Goal: Task Accomplishment & Management: Complete application form

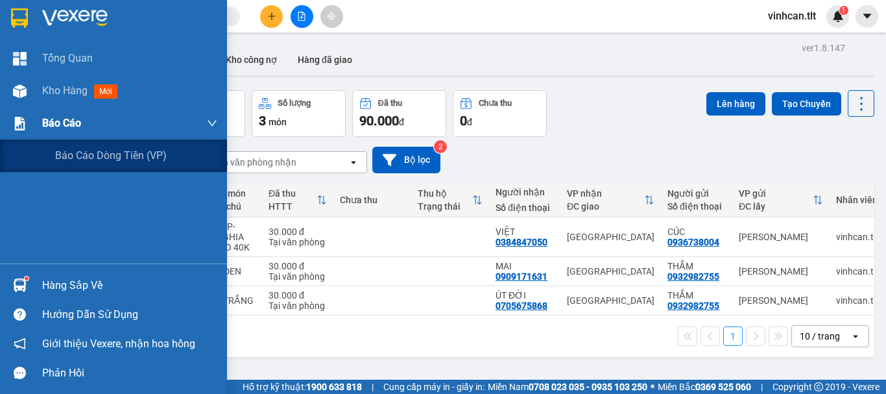
click at [55, 124] on span "Báo cáo" at bounding box center [61, 123] width 39 height 16
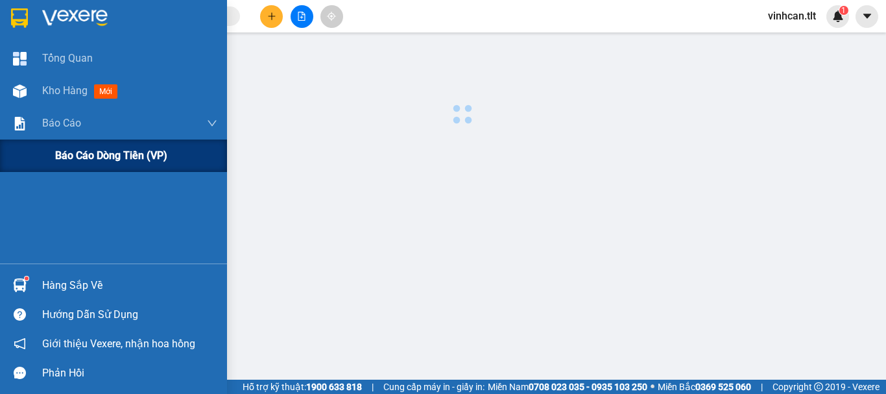
click at [101, 156] on span "Báo cáo dòng tiền (VP)" at bounding box center [111, 155] width 112 height 16
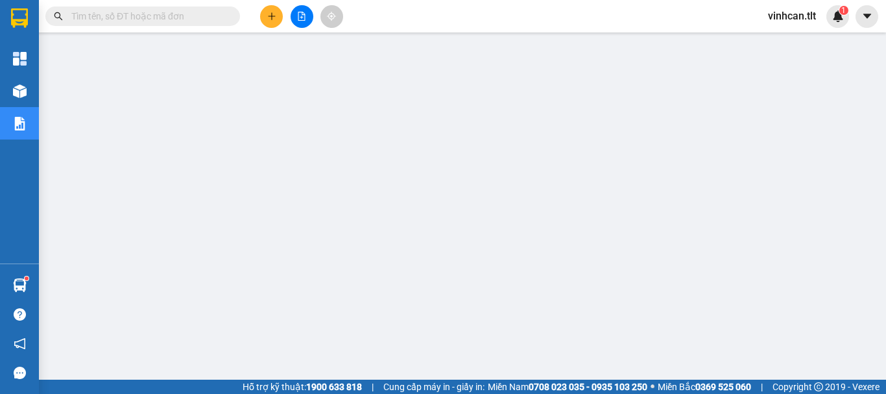
click at [153, 17] on input "text" at bounding box center [147, 16] width 153 height 14
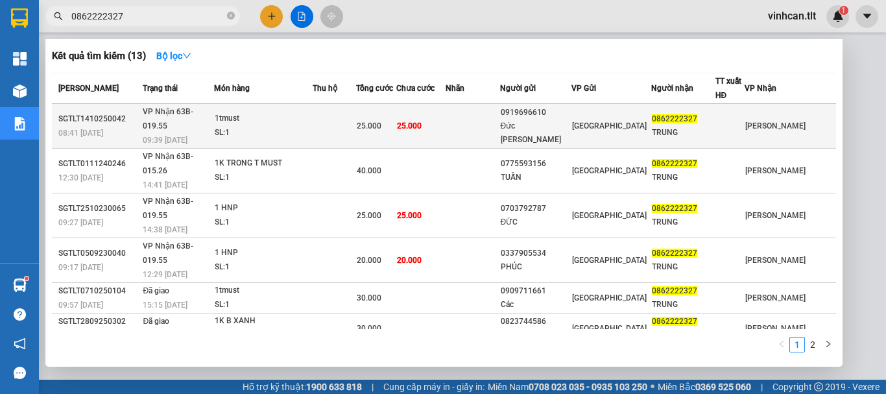
type input "0862222327"
click at [572, 114] on div "0919696610" at bounding box center [536, 113] width 71 height 14
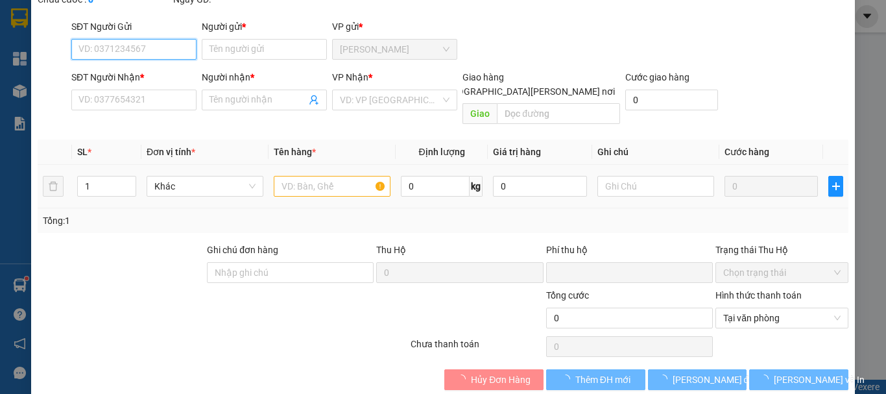
type input "0919696610"
type input "Đức [PERSON_NAME]"
type input "0862222327"
type input "TRUNG"
type input "0"
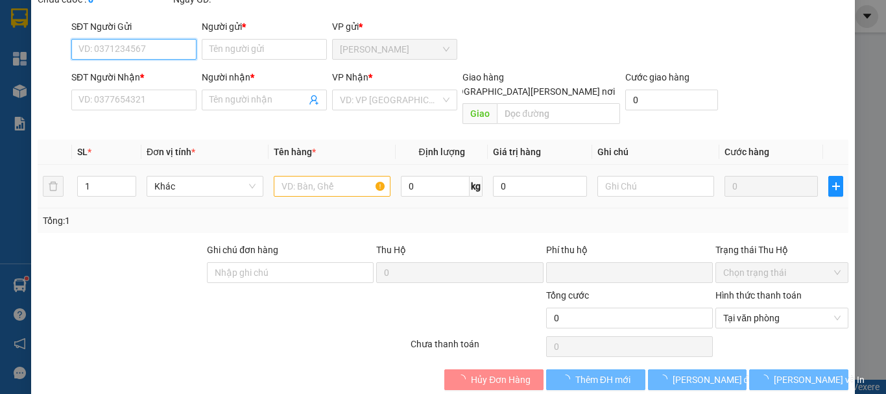
type input "25.000"
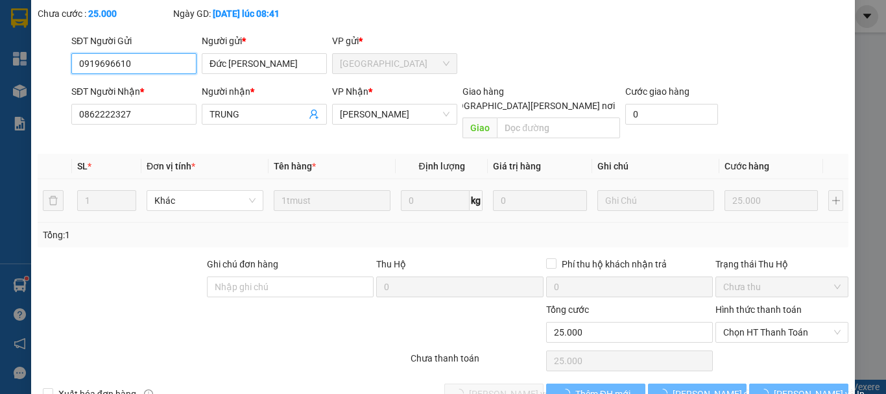
scroll to position [89, 0]
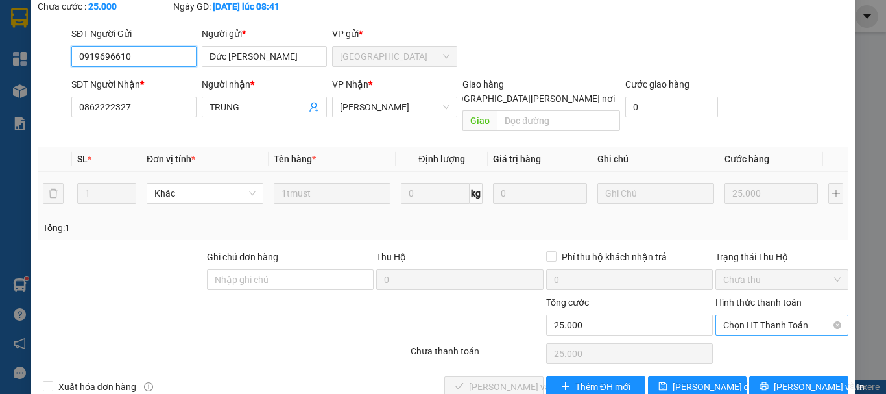
click at [743, 315] on span "Chọn HT Thanh Toán" at bounding box center [782, 324] width 117 height 19
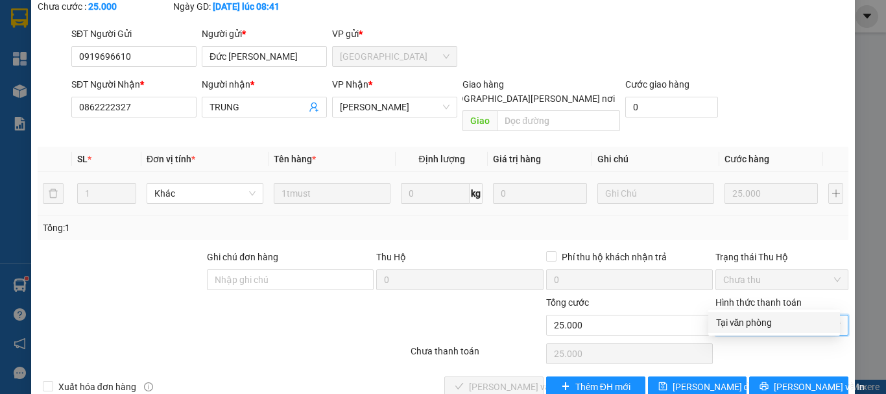
click at [749, 322] on div "Tại văn phòng" at bounding box center [774, 322] width 116 height 14
type input "0"
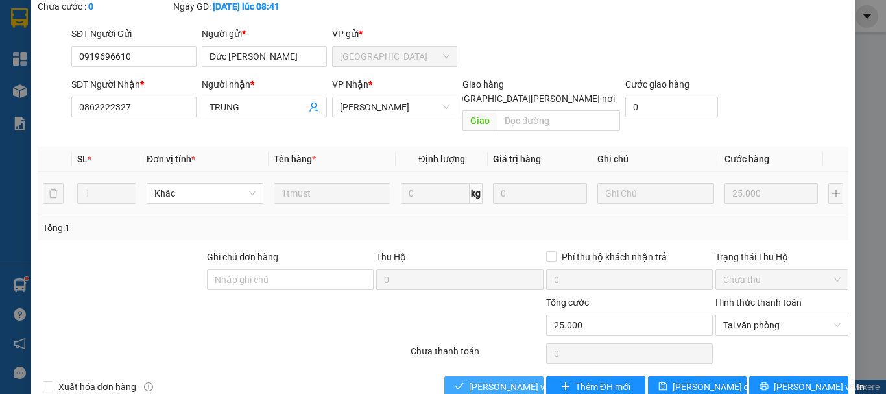
click at [502, 380] on span "[PERSON_NAME] và [PERSON_NAME] hàng" at bounding box center [556, 387] width 175 height 14
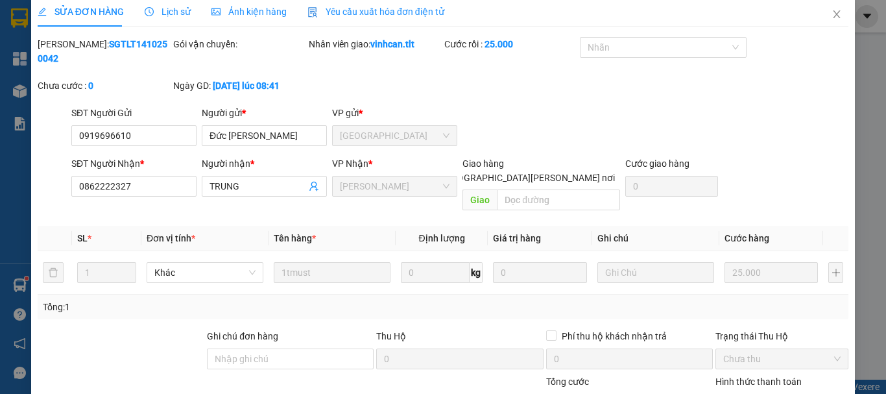
scroll to position [0, 0]
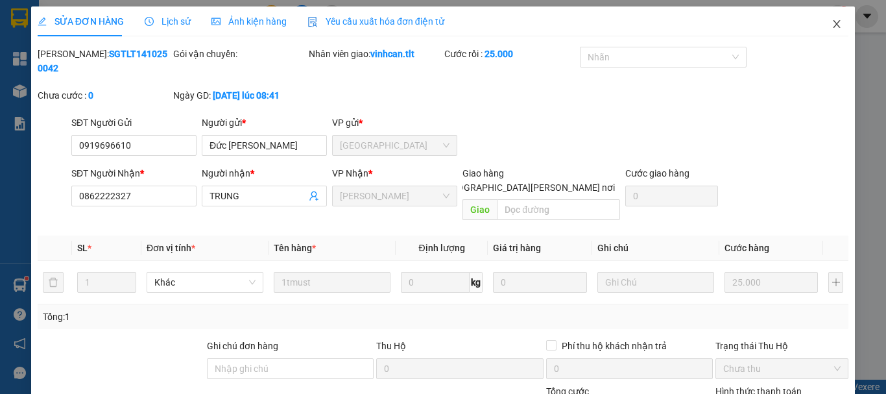
click at [832, 25] on icon "close" at bounding box center [837, 24] width 10 height 10
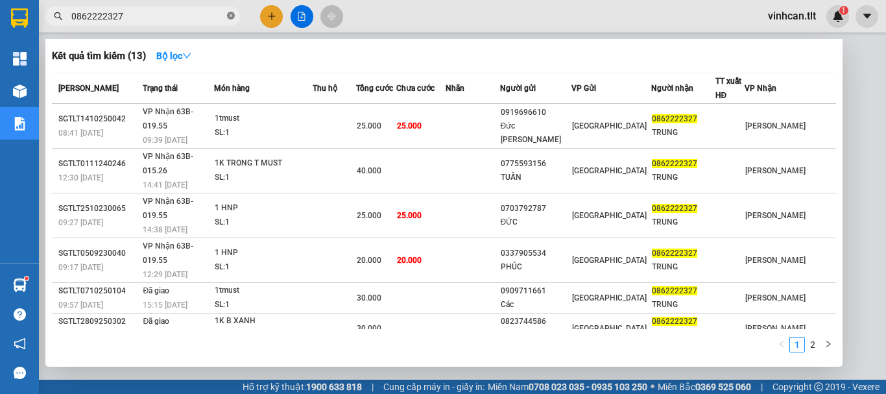
click at [231, 16] on icon "close-circle" at bounding box center [231, 16] width 8 height 8
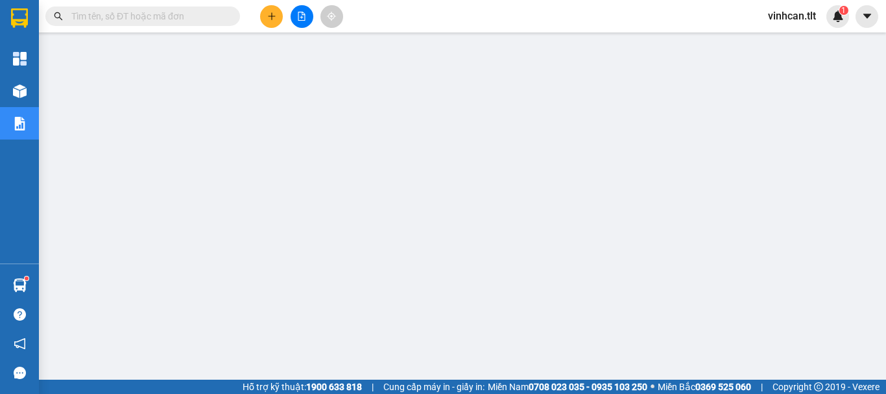
click at [221, 16] on input "text" at bounding box center [147, 16] width 153 height 14
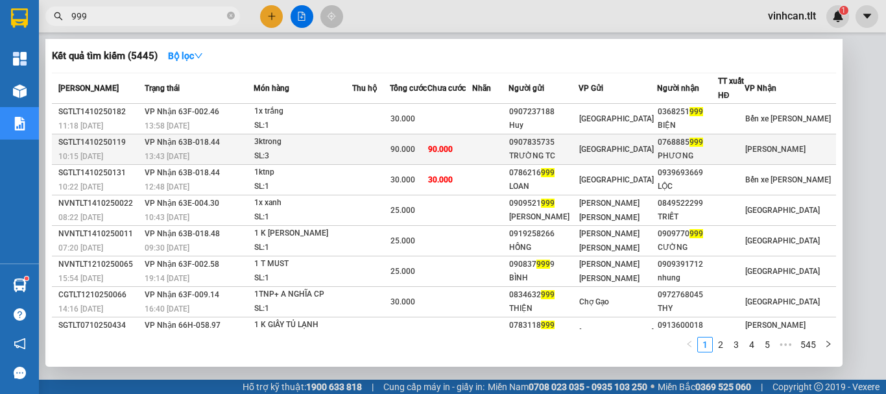
type input "999"
click at [563, 142] on div "0907835735" at bounding box center [543, 143] width 69 height 14
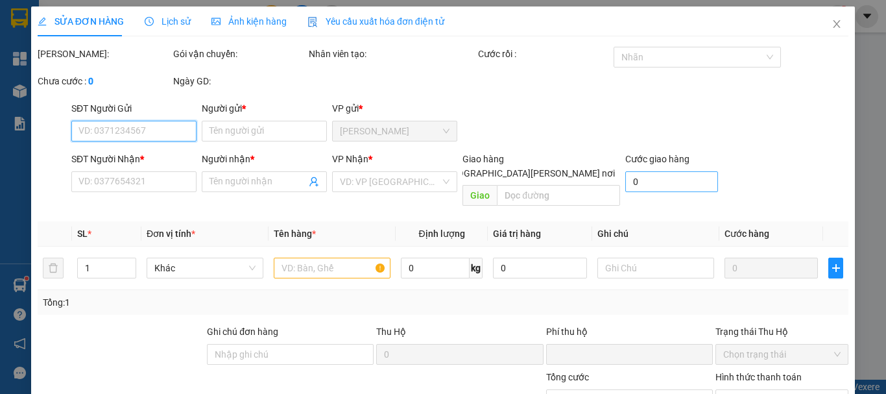
type input "0907835735"
type input "TRƯỜNG TC"
type input "0768885999"
type input "PHƯƠNG"
type input "0"
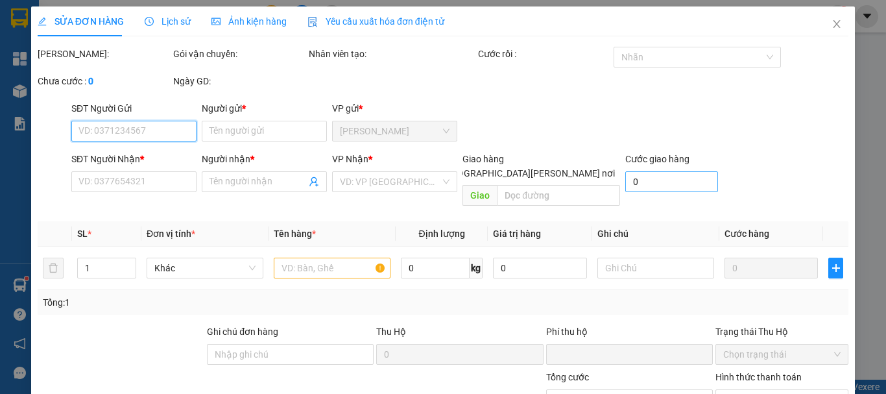
type input "90.000"
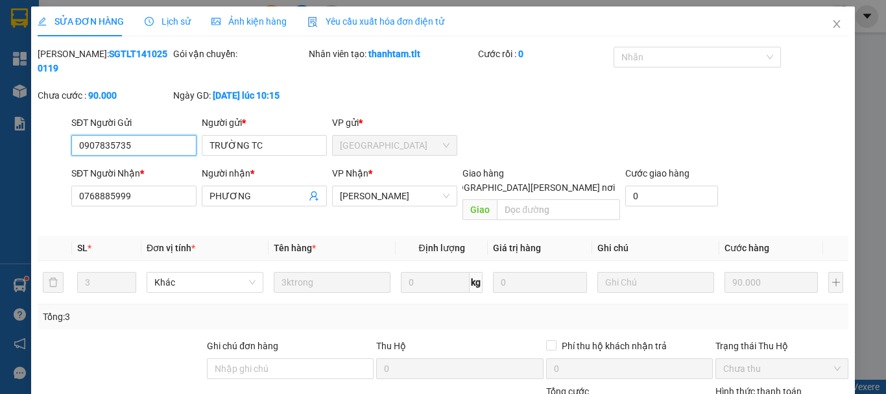
scroll to position [89, 0]
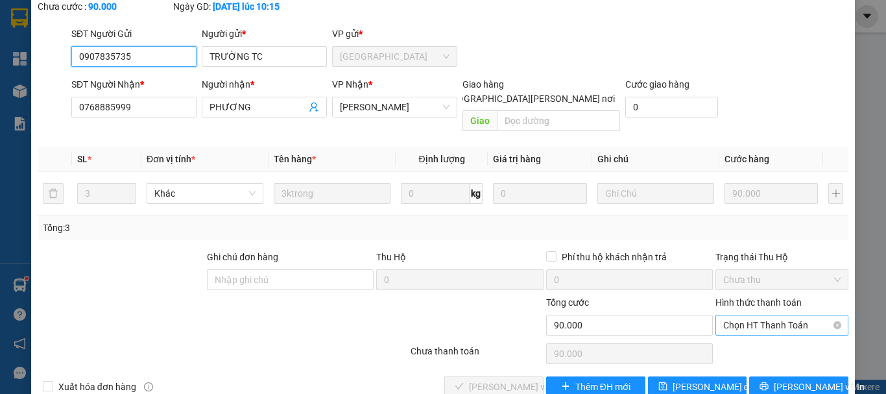
click at [752, 315] on span "Chọn HT Thanh Toán" at bounding box center [782, 324] width 117 height 19
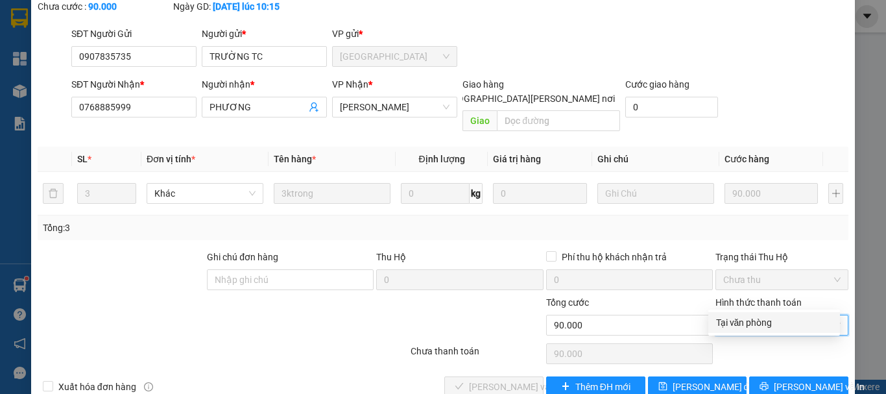
drag, startPoint x: 750, startPoint y: 317, endPoint x: 643, endPoint y: 334, distance: 108.4
click at [744, 320] on div "Tại văn phòng" at bounding box center [774, 322] width 116 height 14
type input "0"
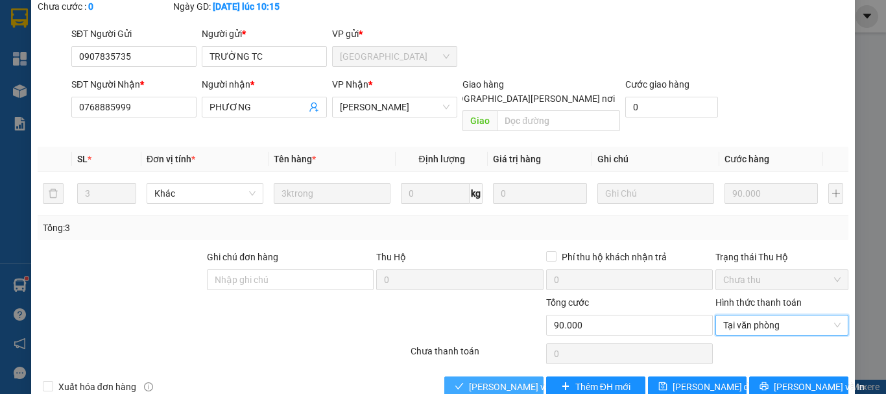
click at [527, 380] on span "[PERSON_NAME] và [PERSON_NAME] hàng" at bounding box center [556, 387] width 175 height 14
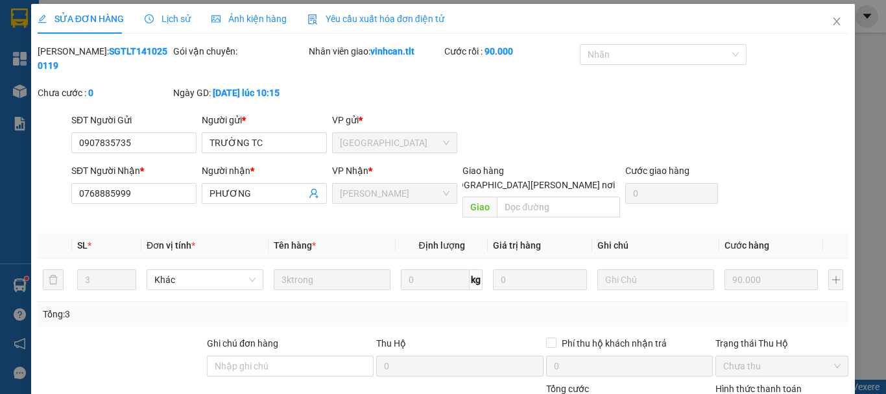
scroll to position [0, 0]
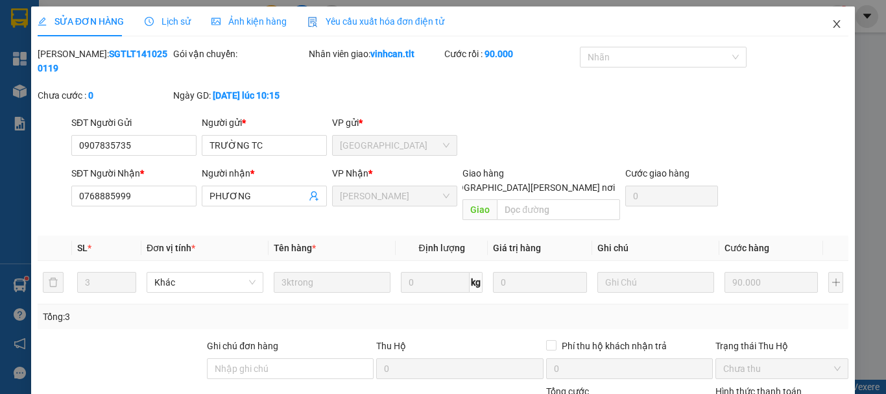
click at [834, 21] on icon "close" at bounding box center [837, 24] width 7 height 8
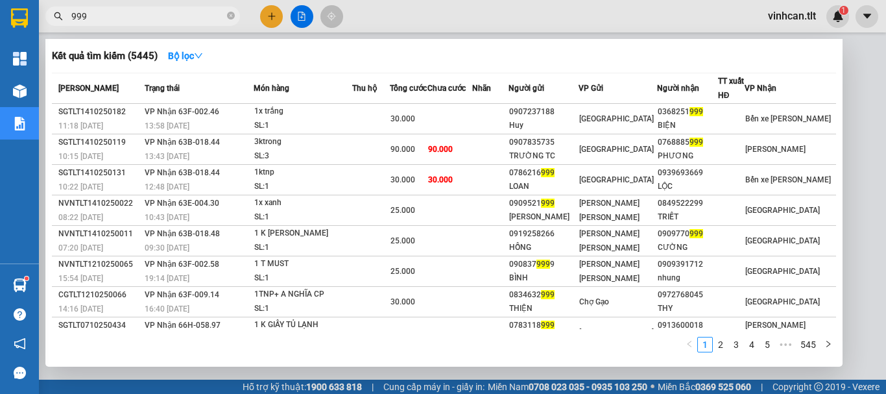
drag, startPoint x: 232, startPoint y: 16, endPoint x: 215, endPoint y: 16, distance: 16.9
click at [229, 16] on icon "close-circle" at bounding box center [231, 16] width 8 height 8
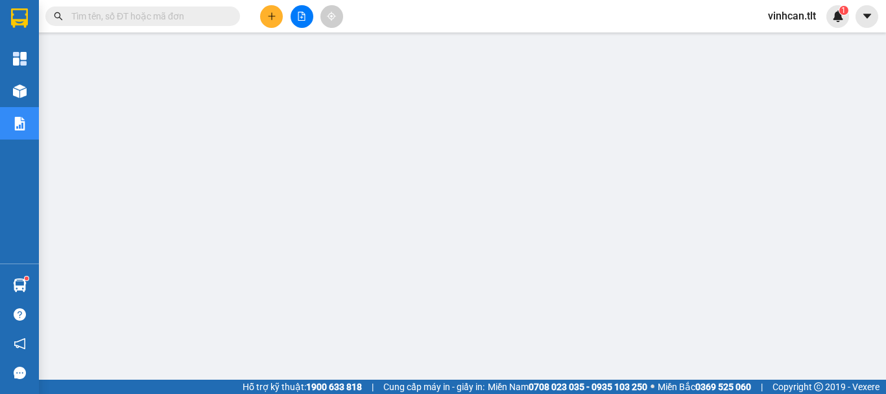
click at [215, 16] on input "text" at bounding box center [147, 16] width 153 height 14
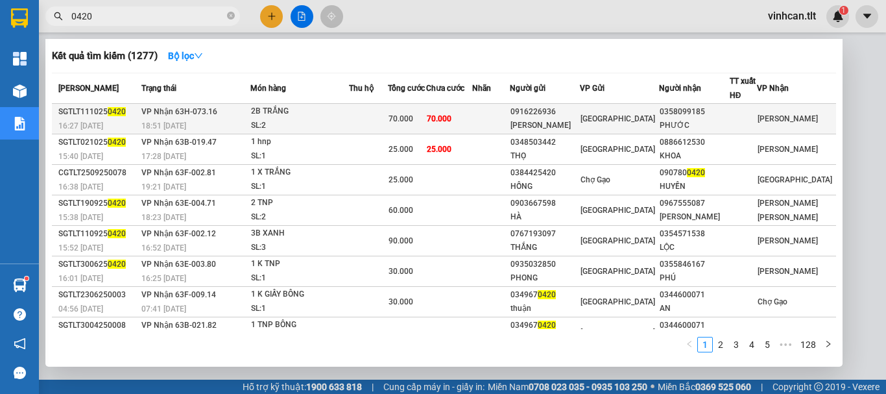
type input "0420"
click at [578, 115] on div "0916226936" at bounding box center [545, 112] width 69 height 14
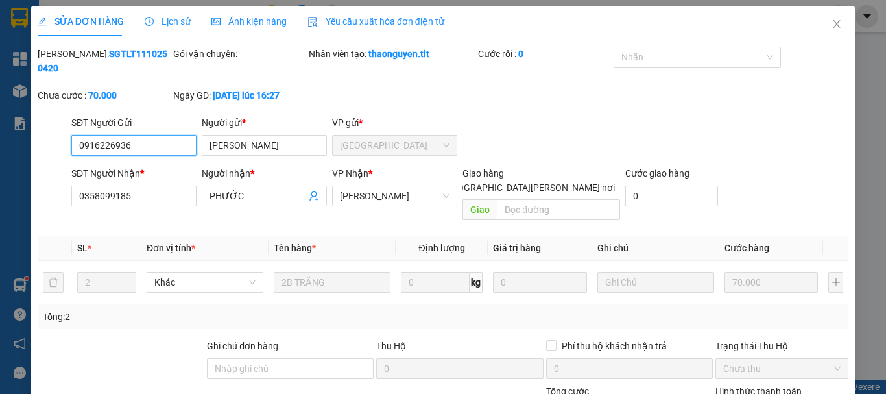
scroll to position [89, 0]
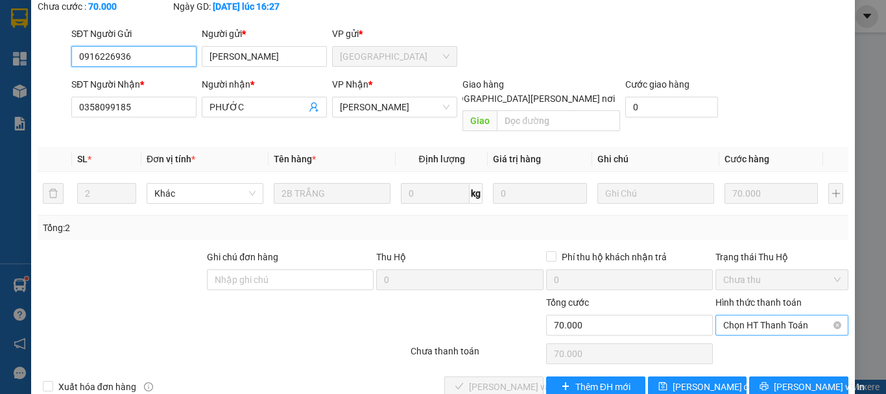
click at [740, 315] on span "Chọn HT Thanh Toán" at bounding box center [782, 324] width 117 height 19
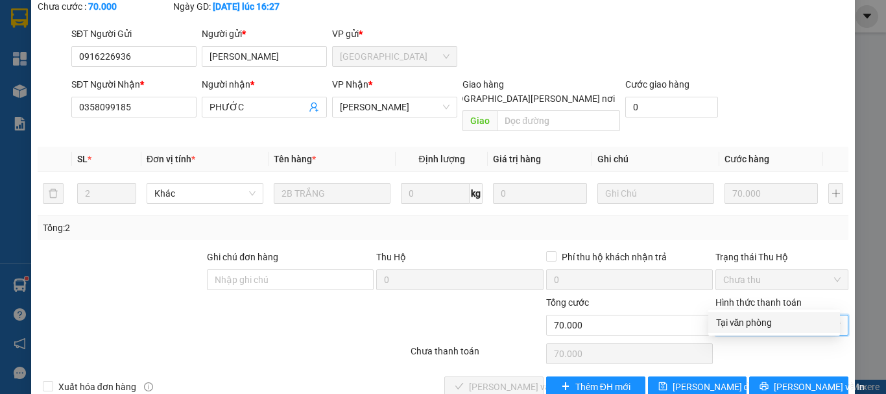
click at [744, 319] on div "Tại văn phòng" at bounding box center [774, 322] width 116 height 14
type input "0"
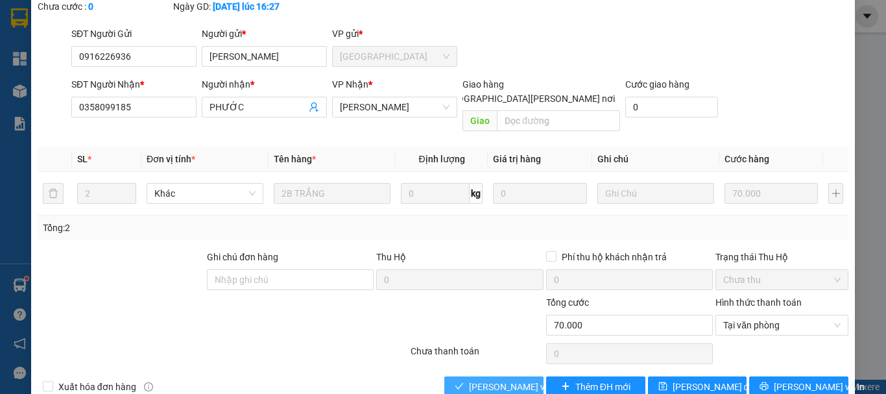
click at [524, 380] on span "[PERSON_NAME] và [PERSON_NAME] hàng" at bounding box center [556, 387] width 175 height 14
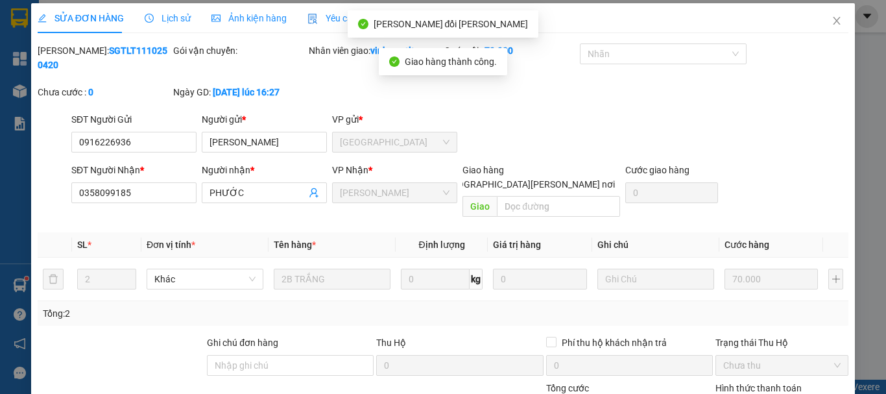
scroll to position [0, 0]
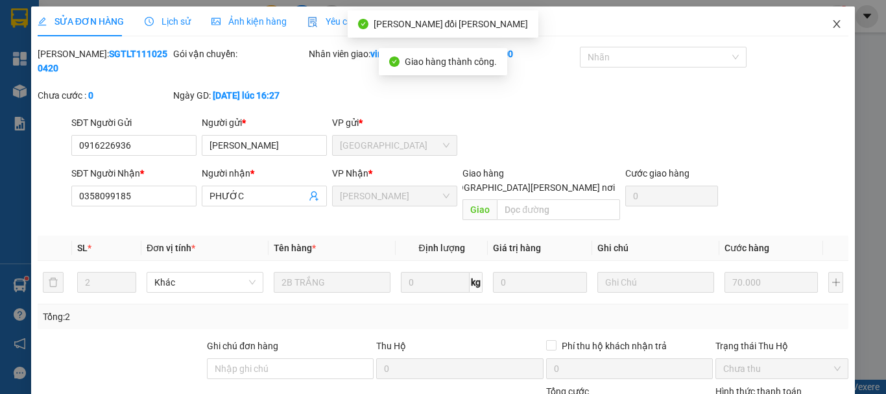
click at [832, 27] on icon "close" at bounding box center [837, 24] width 10 height 10
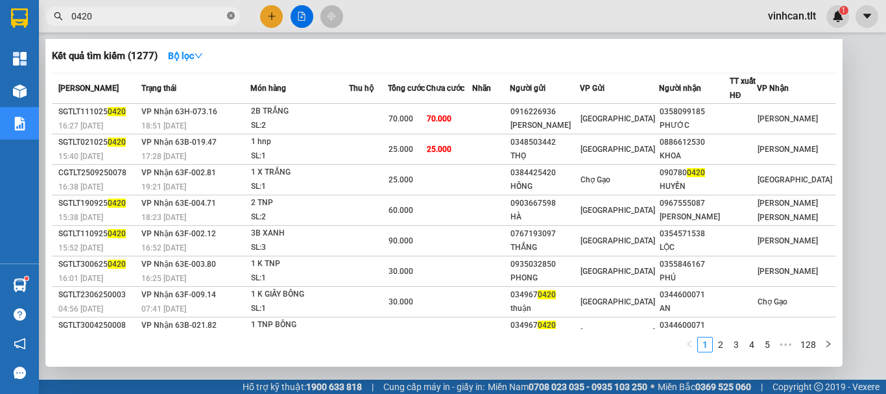
click at [228, 16] on icon "close-circle" at bounding box center [231, 16] width 8 height 8
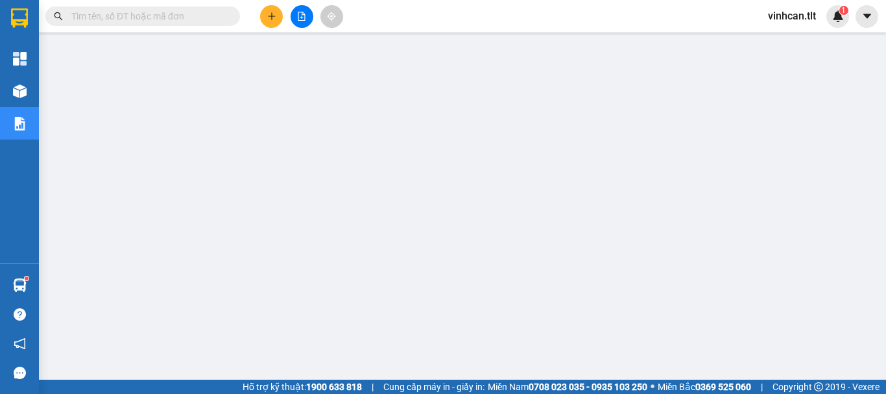
click at [215, 16] on input "text" at bounding box center [147, 16] width 153 height 14
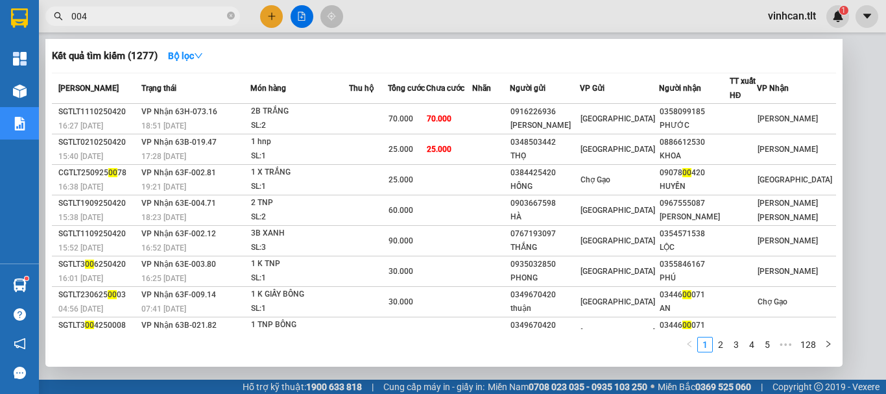
type input "0042"
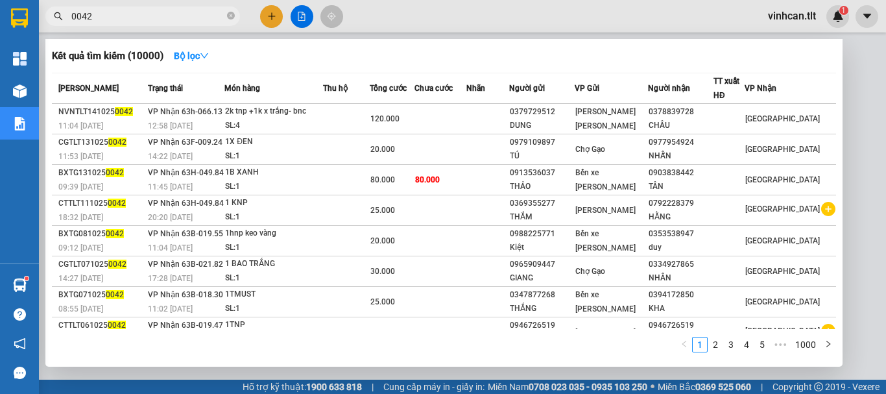
click at [233, 16] on span at bounding box center [231, 16] width 8 height 12
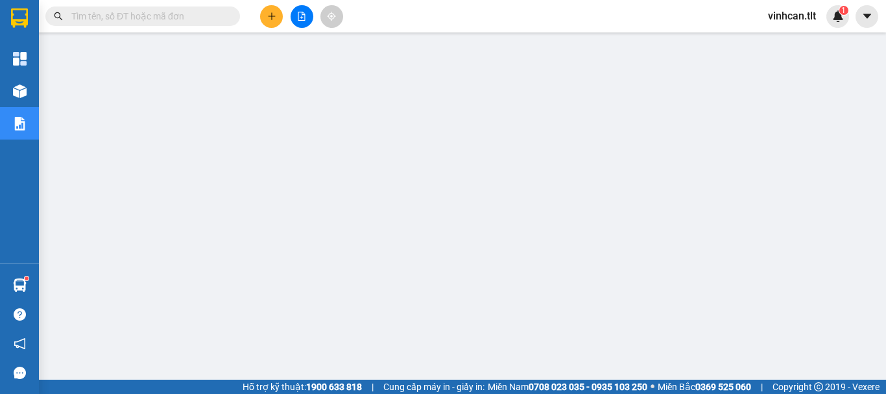
click at [206, 11] on input "text" at bounding box center [147, 16] width 153 height 14
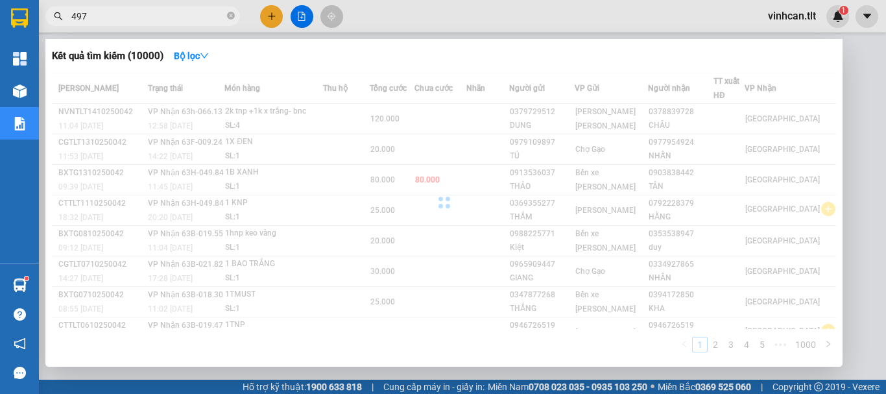
type input "4977"
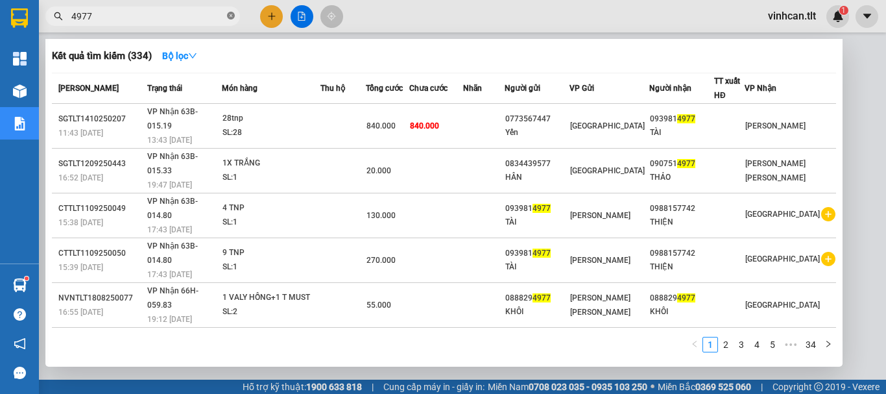
click at [234, 17] on icon "close-circle" at bounding box center [231, 16] width 8 height 8
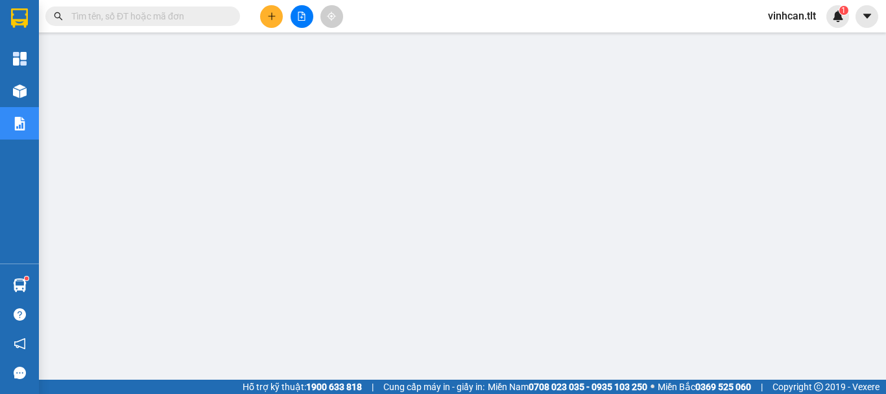
click at [186, 12] on input "text" at bounding box center [147, 16] width 153 height 14
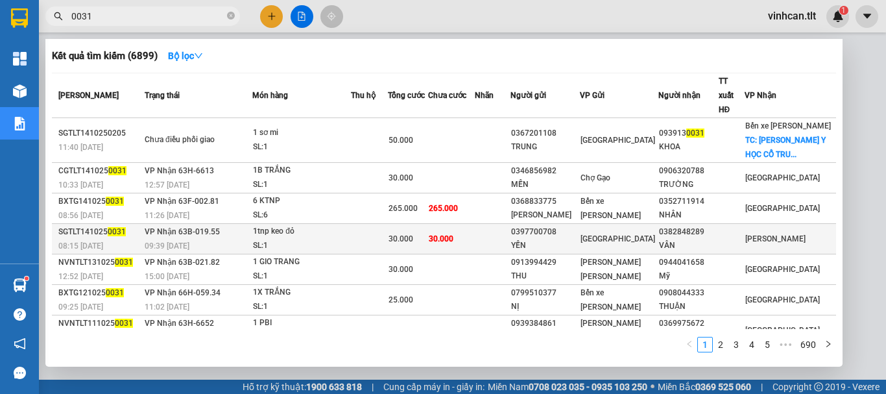
type input "0031"
click at [568, 239] on div "0397700708" at bounding box center [545, 232] width 68 height 14
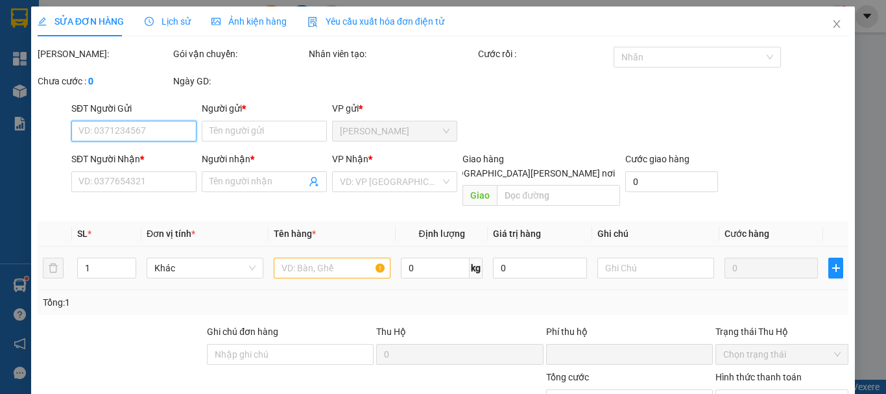
type input "0397700708"
type input "YẾN"
type input "0382848289"
type input "VÂN"
type input "0"
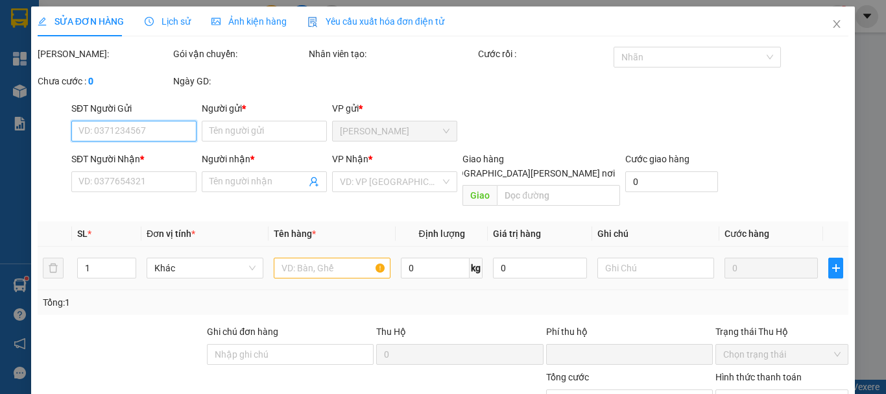
type input "30.000"
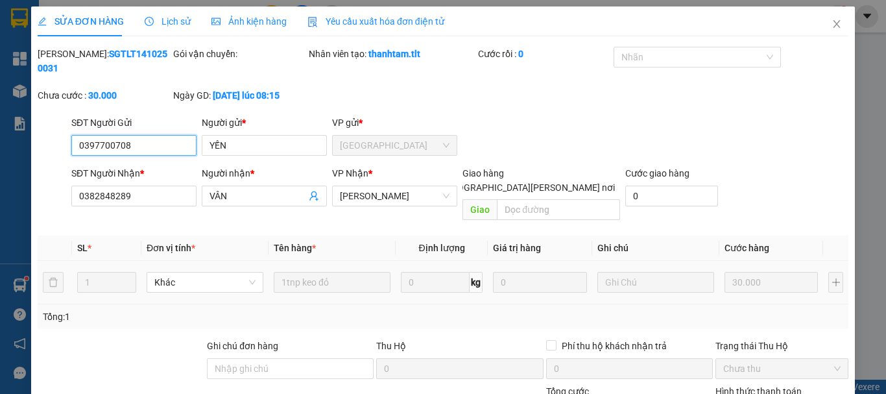
scroll to position [89, 0]
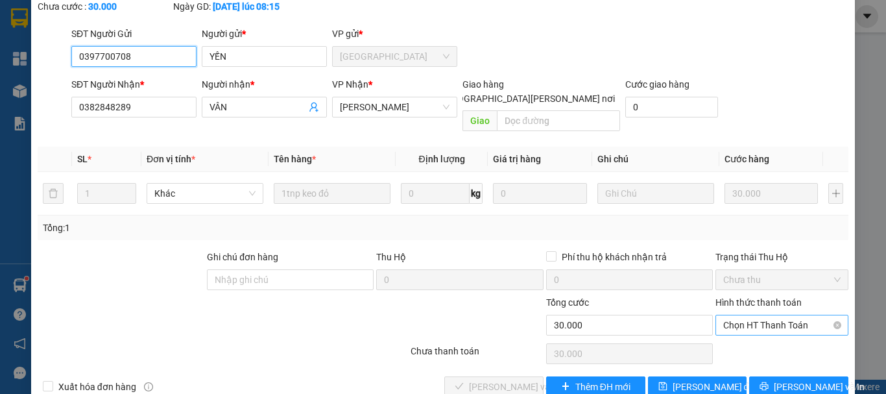
click at [756, 315] on span "Chọn HT Thanh Toán" at bounding box center [782, 324] width 117 height 19
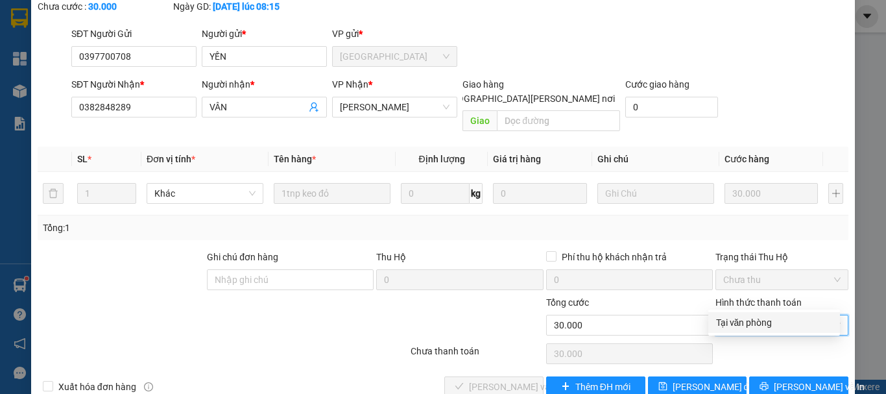
drag, startPoint x: 748, startPoint y: 326, endPoint x: 734, endPoint y: 327, distance: 14.3
click at [747, 326] on div "Tại văn phòng" at bounding box center [774, 322] width 116 height 14
type input "0"
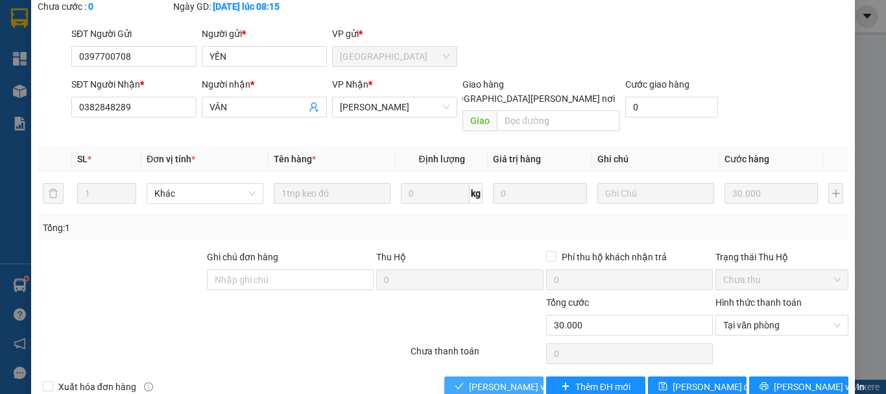
click at [517, 380] on span "[PERSON_NAME] và [PERSON_NAME] hàng" at bounding box center [556, 387] width 175 height 14
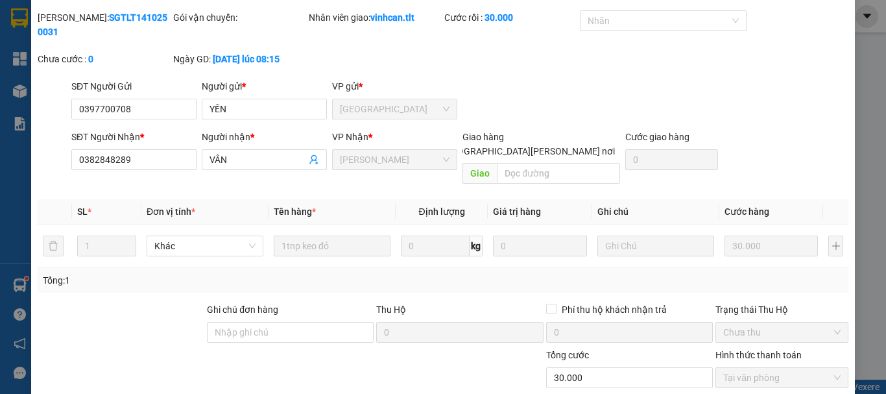
scroll to position [0, 0]
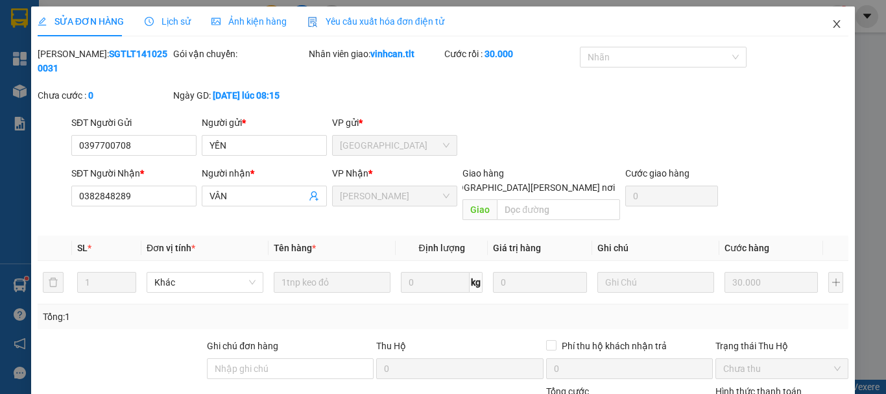
click at [832, 19] on icon "close" at bounding box center [837, 24] width 10 height 10
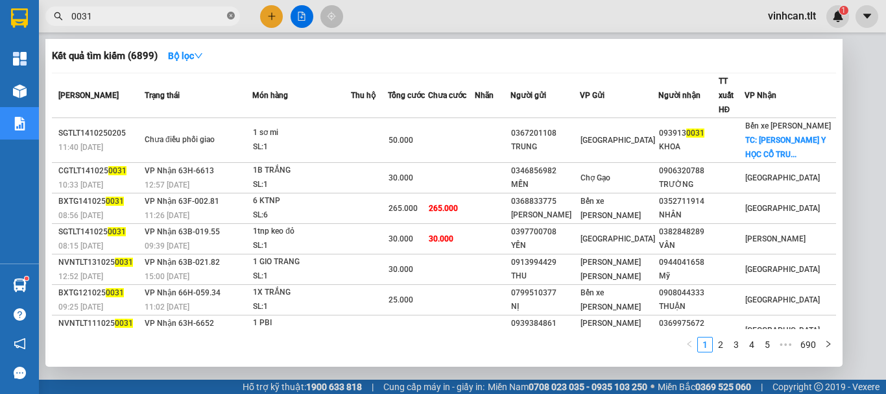
click at [232, 14] on icon "close-circle" at bounding box center [231, 16] width 8 height 8
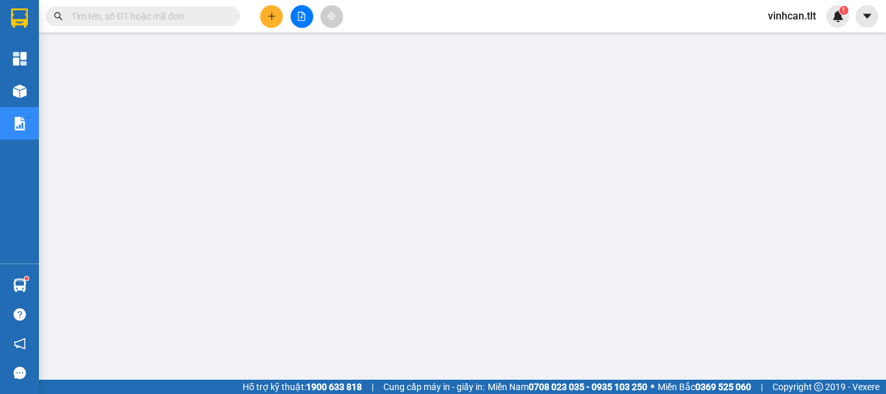
click at [205, 19] on input "text" at bounding box center [147, 16] width 153 height 14
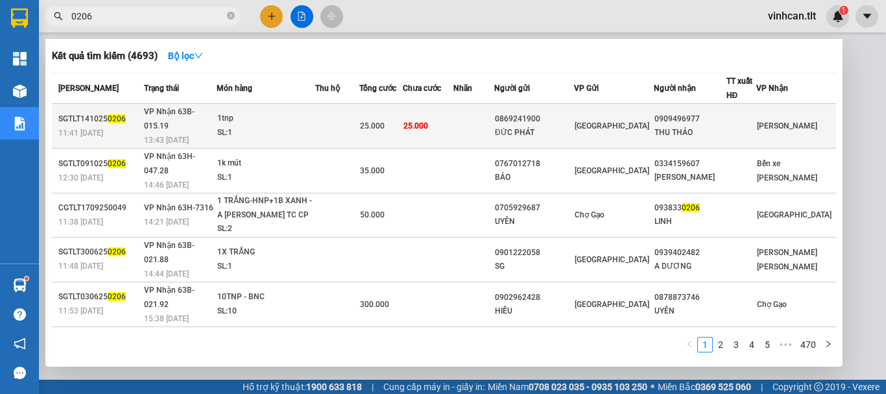
type input "0206"
click at [554, 112] on div "0869241900" at bounding box center [534, 119] width 79 height 14
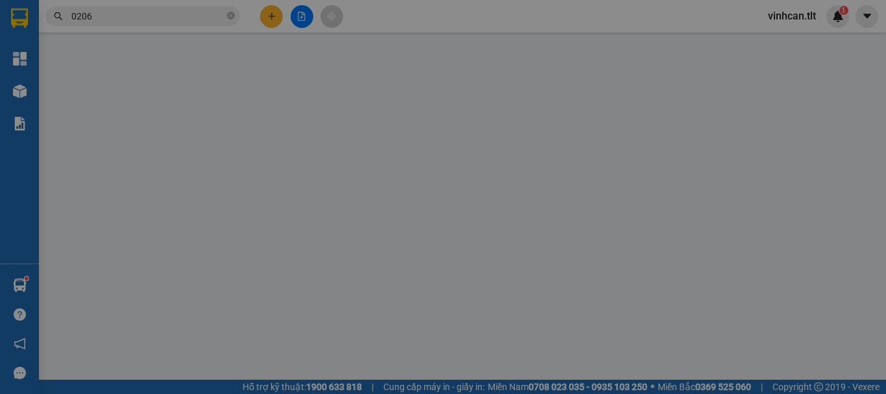
type input "0869241900"
type input "ĐỨC PHÁT"
type input "0909496977"
type input "THU THẢO"
type input "0"
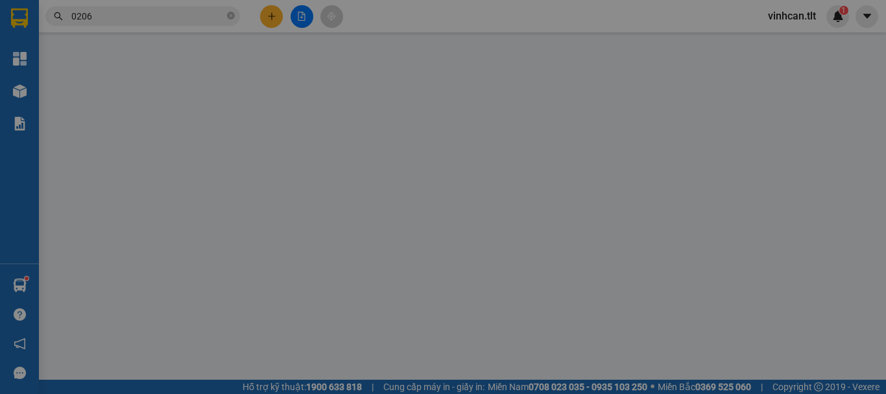
type input "25.000"
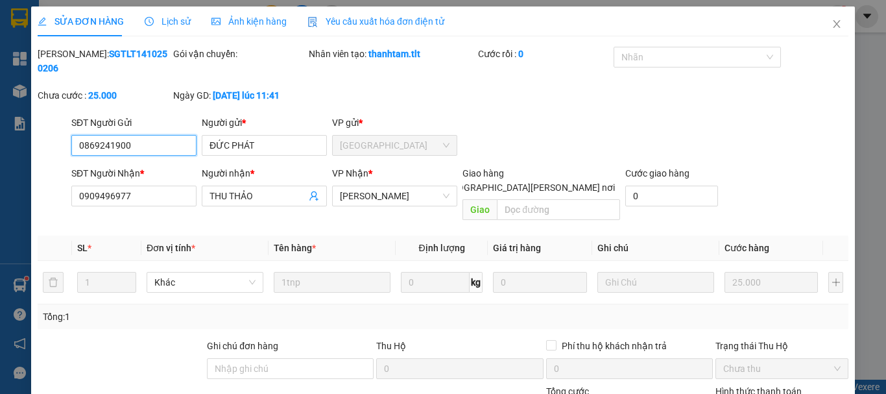
scroll to position [89, 0]
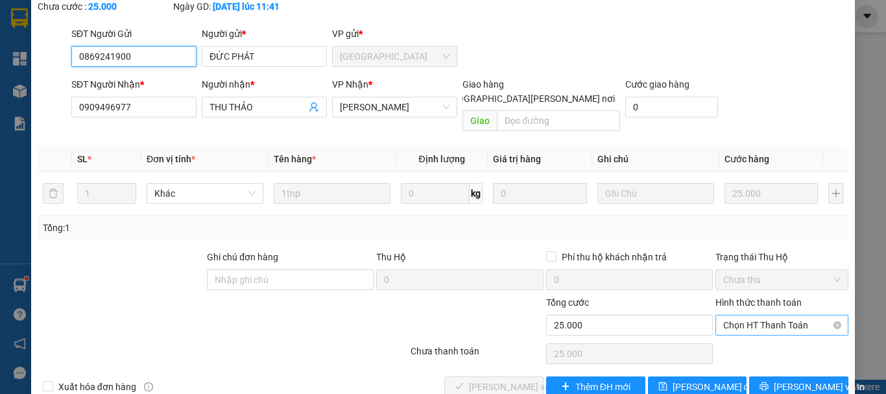
click at [740, 315] on span "Chọn HT Thanh Toán" at bounding box center [782, 324] width 117 height 19
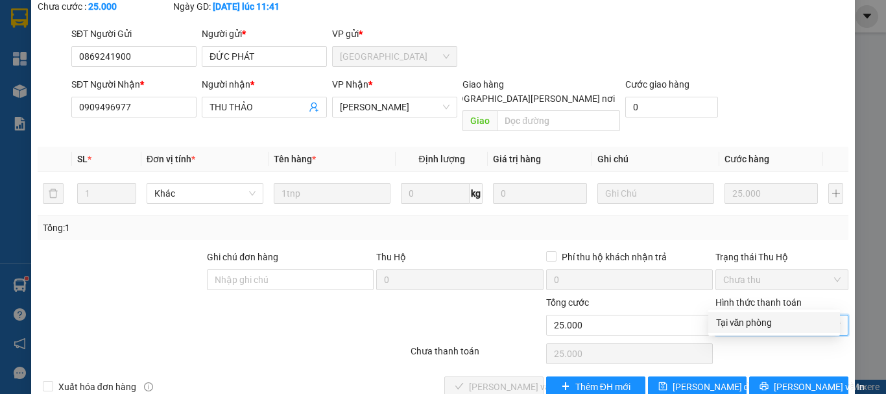
click at [740, 325] on div "Tại văn phòng" at bounding box center [774, 322] width 116 height 14
type input "0"
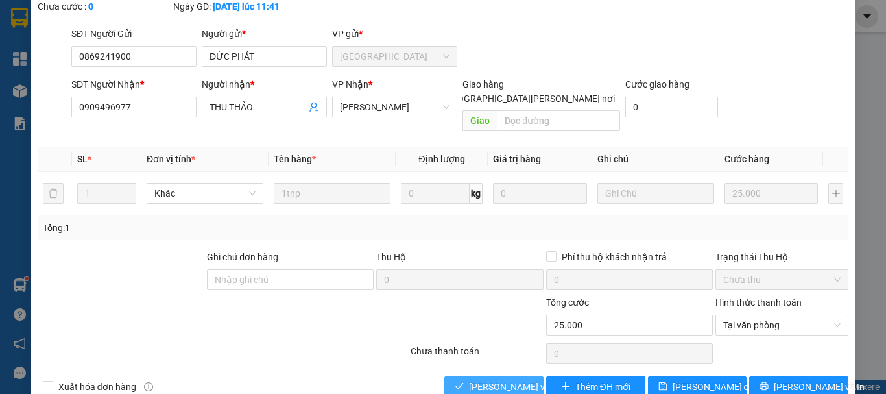
click at [500, 380] on span "[PERSON_NAME] và [PERSON_NAME] hàng" at bounding box center [556, 387] width 175 height 14
